Goal: Find specific page/section

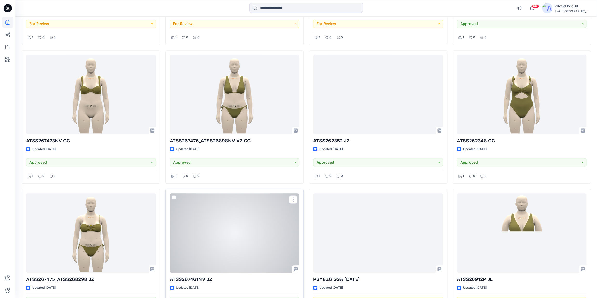
scroll to position [397, 0]
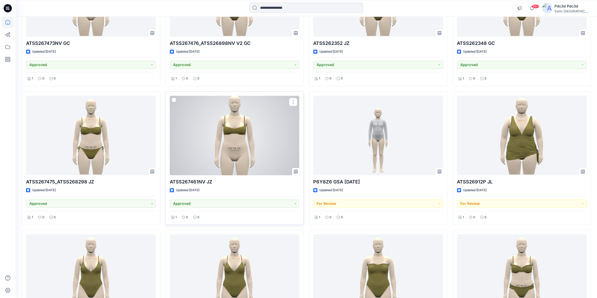
click at [247, 150] on div at bounding box center [235, 135] width 130 height 79
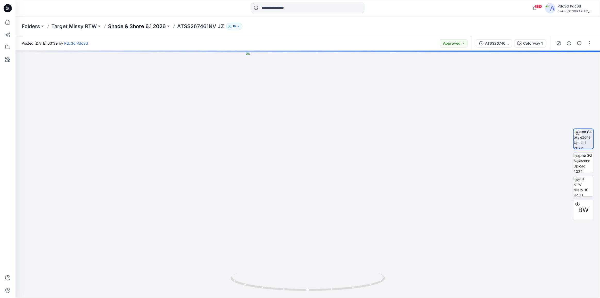
click at [139, 26] on p "Shade & Shore 6.1 2026" at bounding box center [137, 26] width 58 height 7
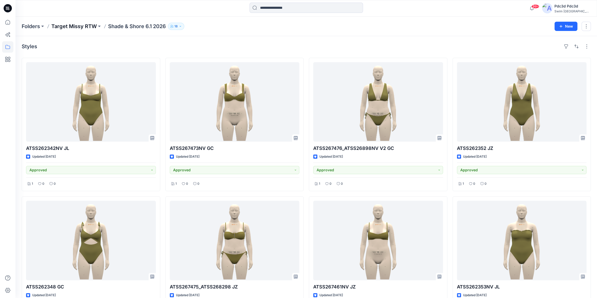
click at [79, 26] on p "Target Missy RTW" at bounding box center [73, 26] width 45 height 7
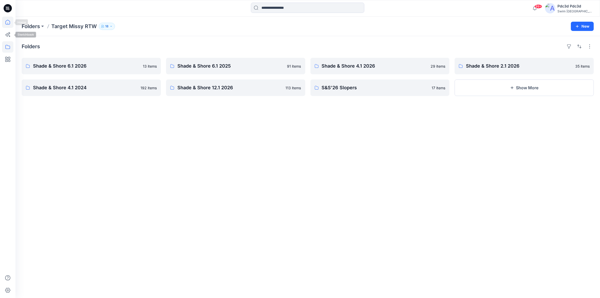
click at [9, 25] on icon at bounding box center [7, 22] width 11 height 11
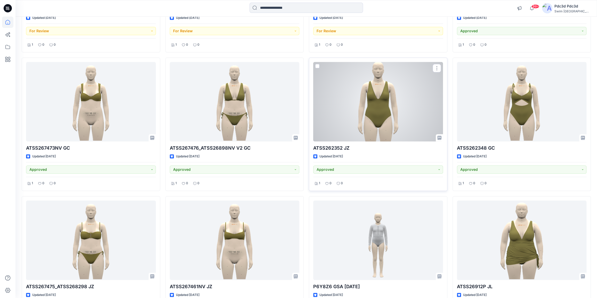
scroll to position [304, 0]
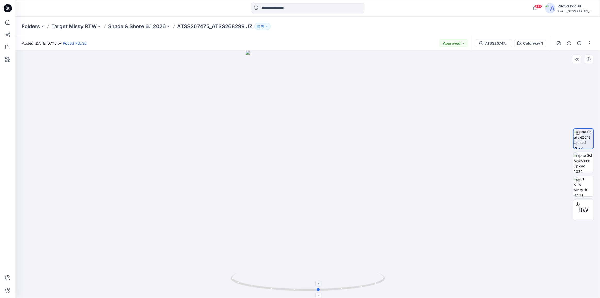
drag, startPoint x: 347, startPoint y: 291, endPoint x: 364, endPoint y: 288, distance: 17.0
click at [364, 288] on icon at bounding box center [308, 282] width 156 height 19
click at [588, 180] on img at bounding box center [583, 186] width 20 height 20
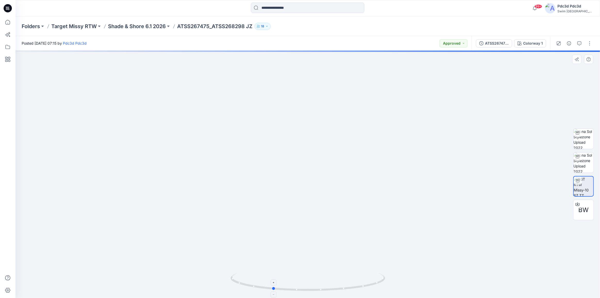
drag, startPoint x: 345, startPoint y: 290, endPoint x: 310, endPoint y: 284, distance: 35.8
click at [310, 284] on icon at bounding box center [308, 282] width 156 height 19
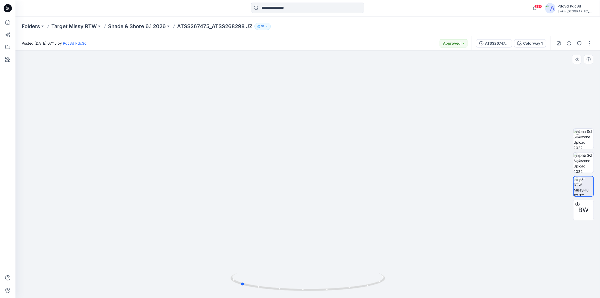
drag, startPoint x: 333, startPoint y: 292, endPoint x: 300, endPoint y: 268, distance: 40.0
click at [300, 268] on div at bounding box center [307, 174] width 584 height 247
